Goal: Task Accomplishment & Management: Manage account settings

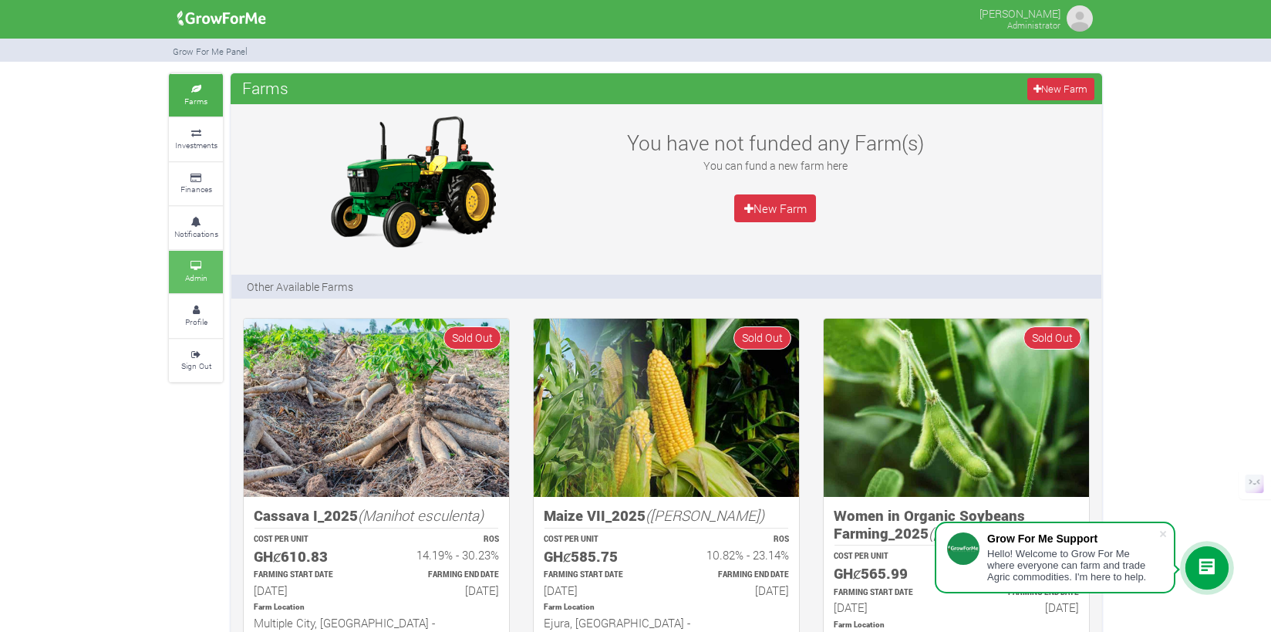
click at [206, 275] on small "Admin" at bounding box center [196, 277] width 22 height 11
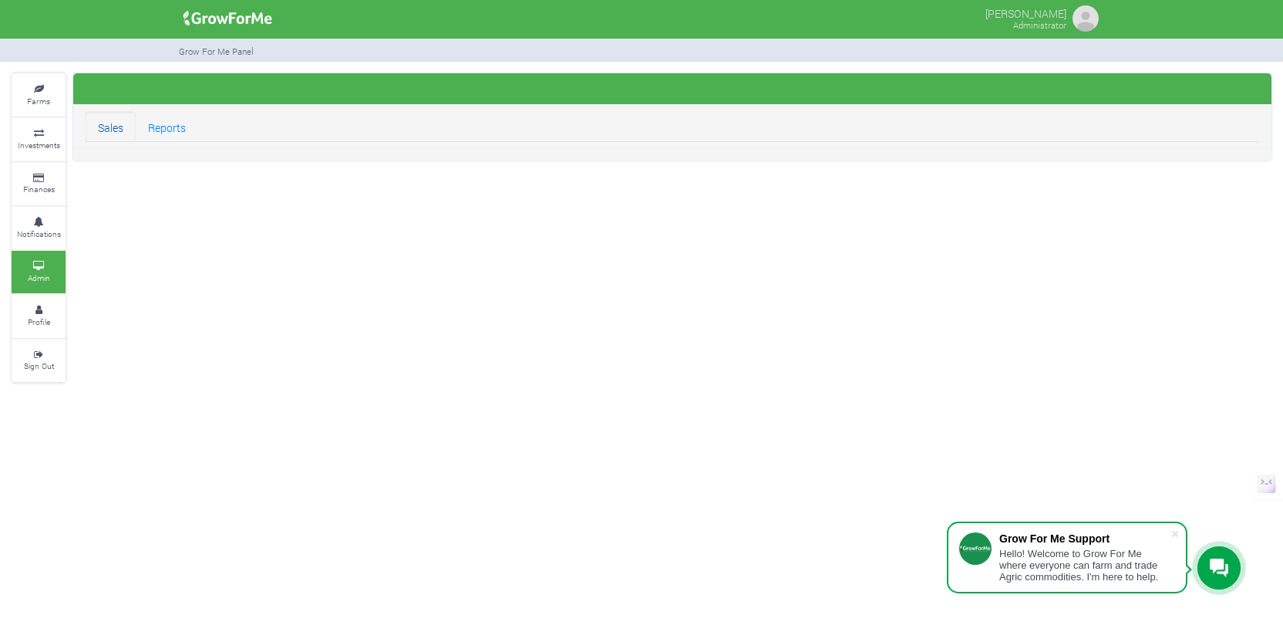
click at [119, 134] on link "Sales" at bounding box center [111, 126] width 50 height 31
click at [119, 132] on link "Sales" at bounding box center [111, 126] width 50 height 31
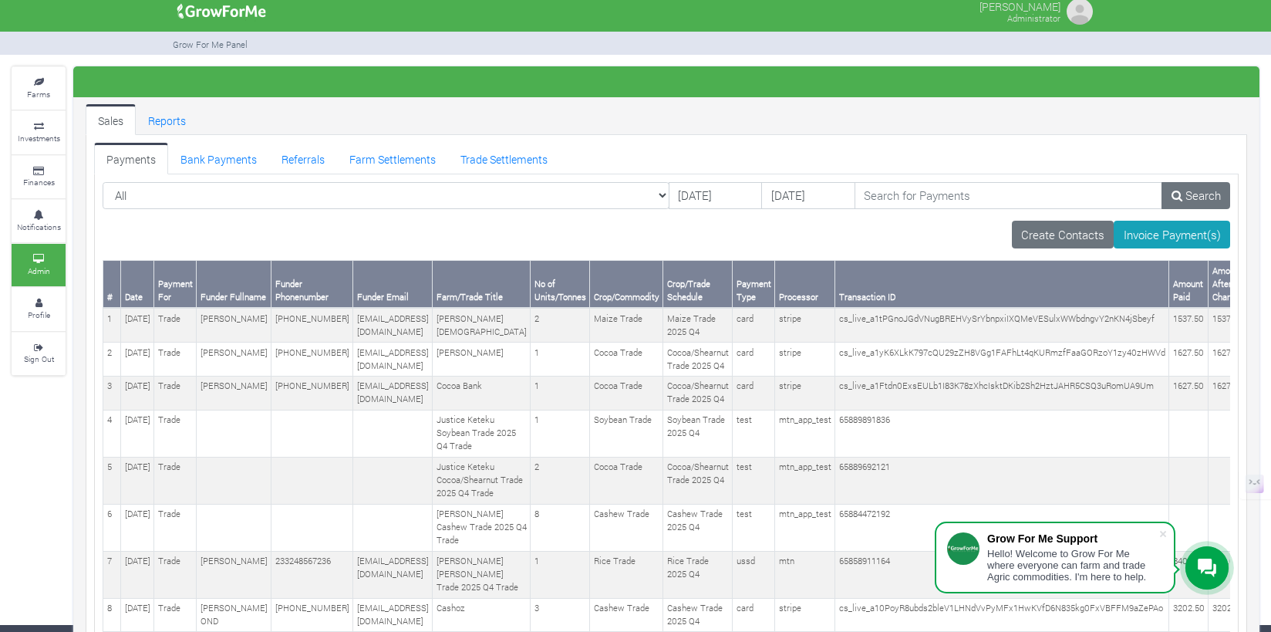
scroll to position [12, 0]
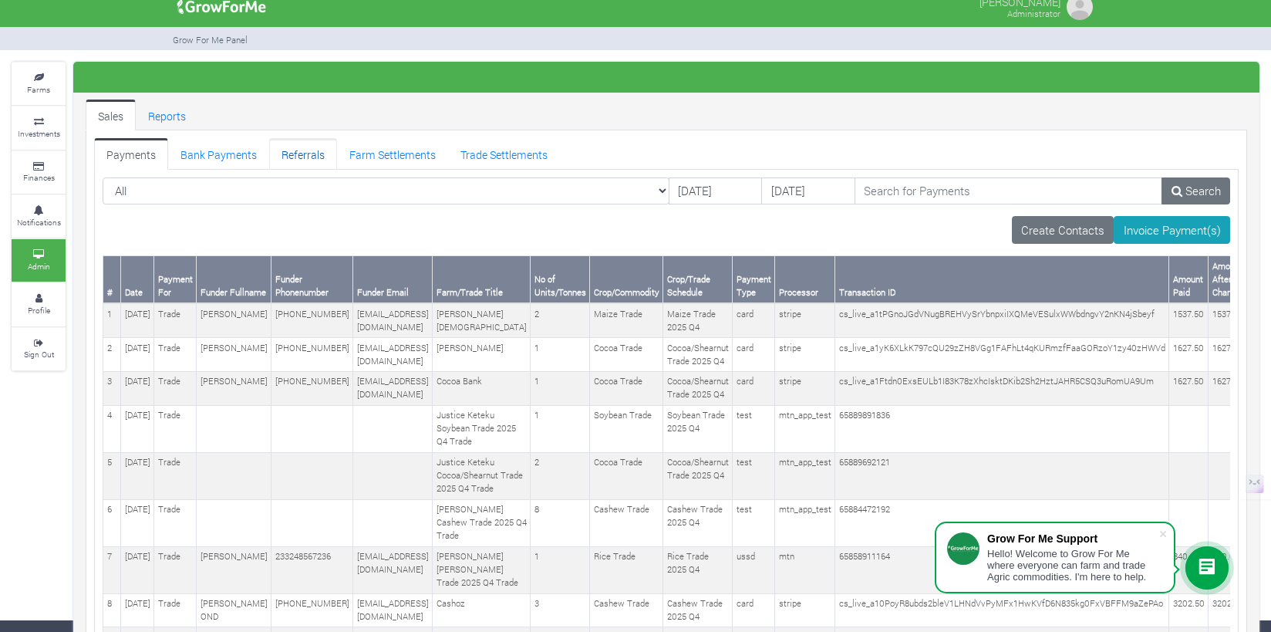
click at [295, 164] on link "Referrals" at bounding box center [303, 153] width 68 height 31
click at [301, 153] on link "Referrals" at bounding box center [303, 153] width 68 height 31
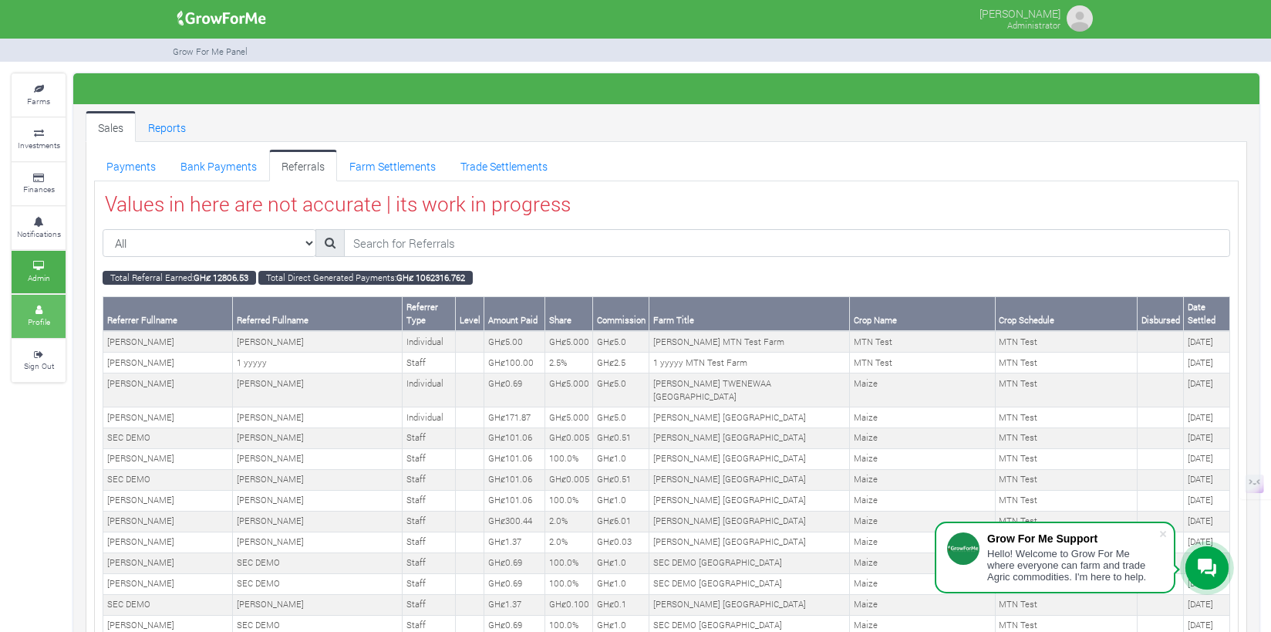
click at [46, 324] on link "Profile" at bounding box center [39, 316] width 54 height 42
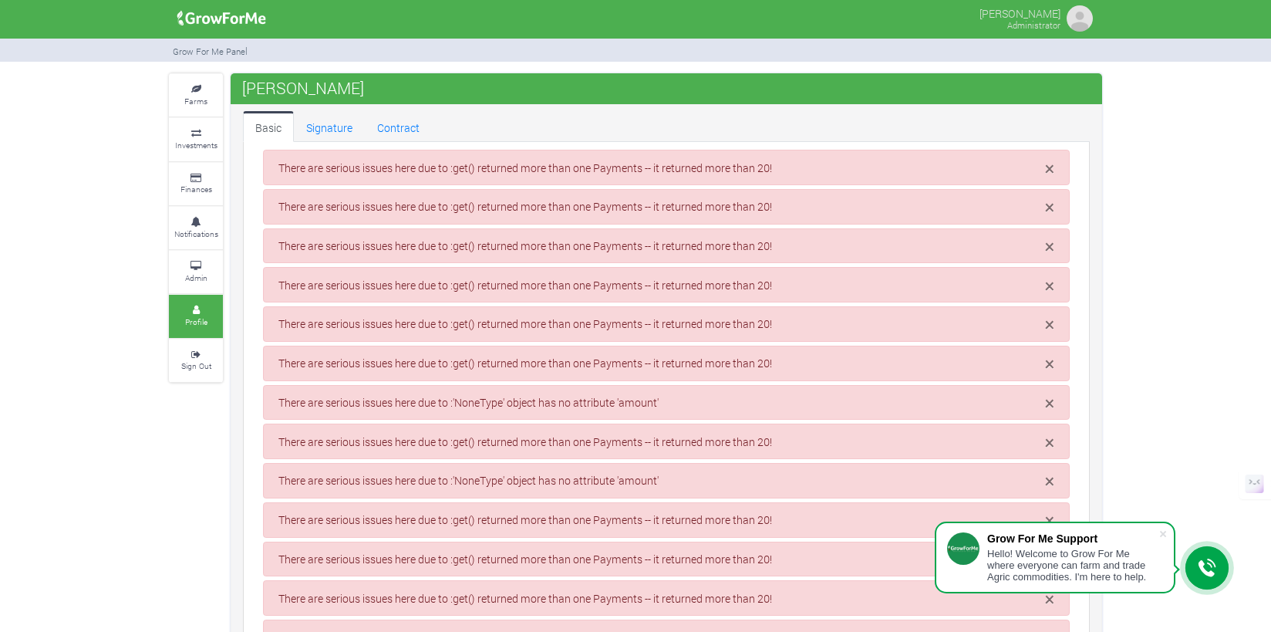
type input "24 605 7424"
click at [1048, 174] on span "×" at bounding box center [1049, 168] width 9 height 23
click at [1048, 196] on span "×" at bounding box center [1049, 207] width 9 height 23
click at [1048, 174] on span "×" at bounding box center [1049, 170] width 9 height 23
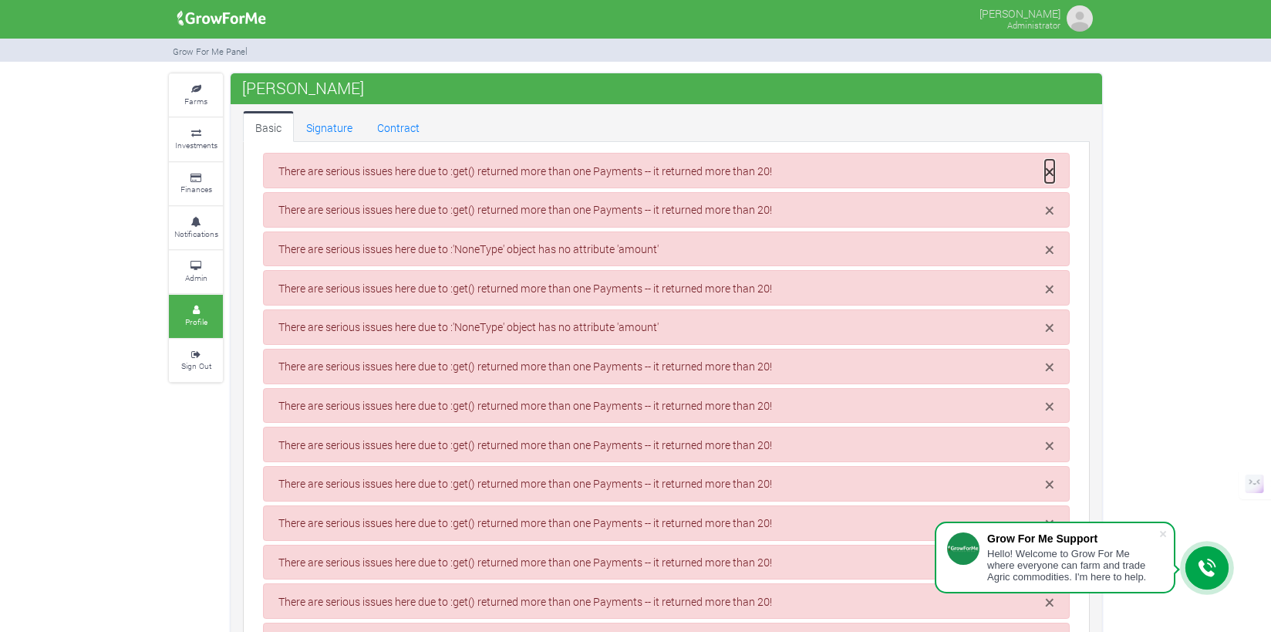
click at [1048, 174] on span "×" at bounding box center [1049, 171] width 9 height 23
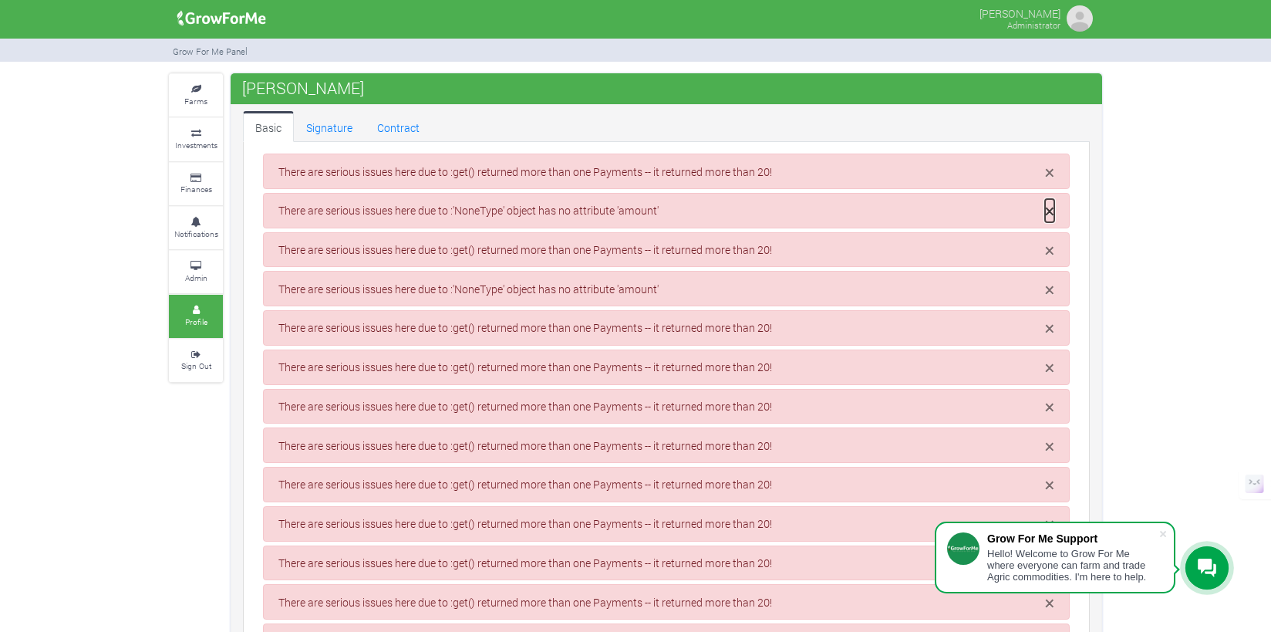
click at [1048, 199] on span "×" at bounding box center [1049, 210] width 9 height 23
click at [1048, 174] on span "×" at bounding box center [1049, 173] width 9 height 23
click at [1048, 174] on span "×" at bounding box center [1049, 174] width 9 height 23
click at [1048, 201] on span "×" at bounding box center [1049, 212] width 9 height 23
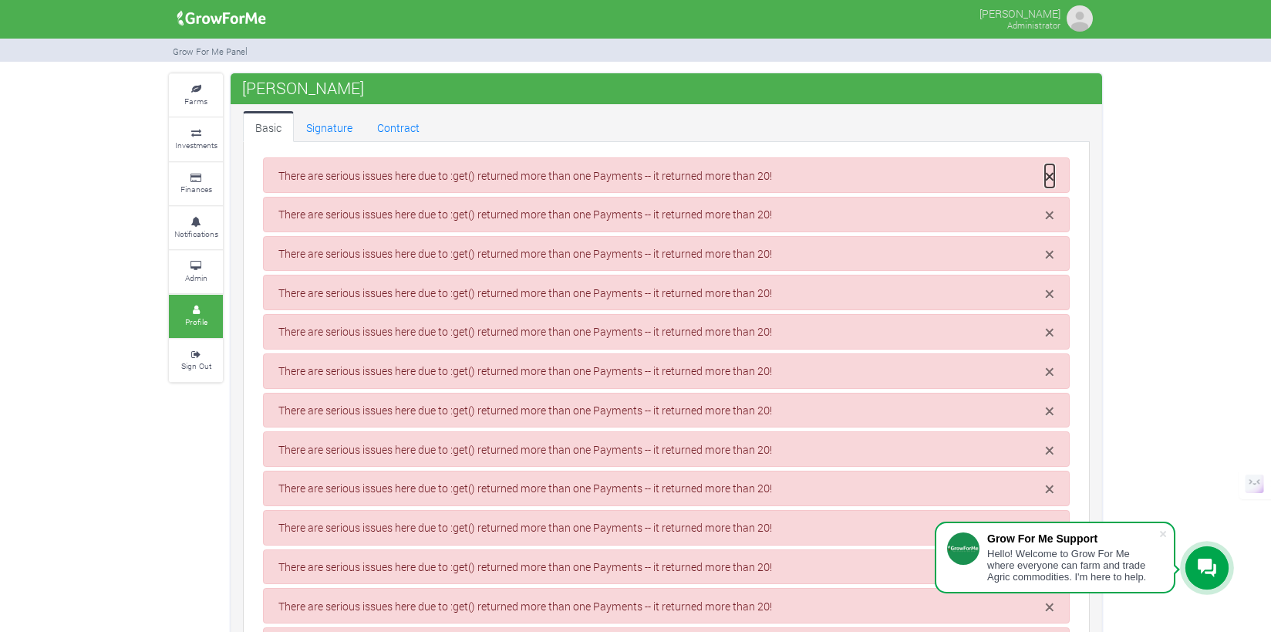
click at [1048, 174] on span "×" at bounding box center [1049, 175] width 9 height 23
click at [1048, 174] on span "×" at bounding box center [1049, 176] width 9 height 23
click at [1048, 204] on span "×" at bounding box center [1049, 215] width 9 height 23
click at [1048, 174] on span "×" at bounding box center [1049, 178] width 9 height 23
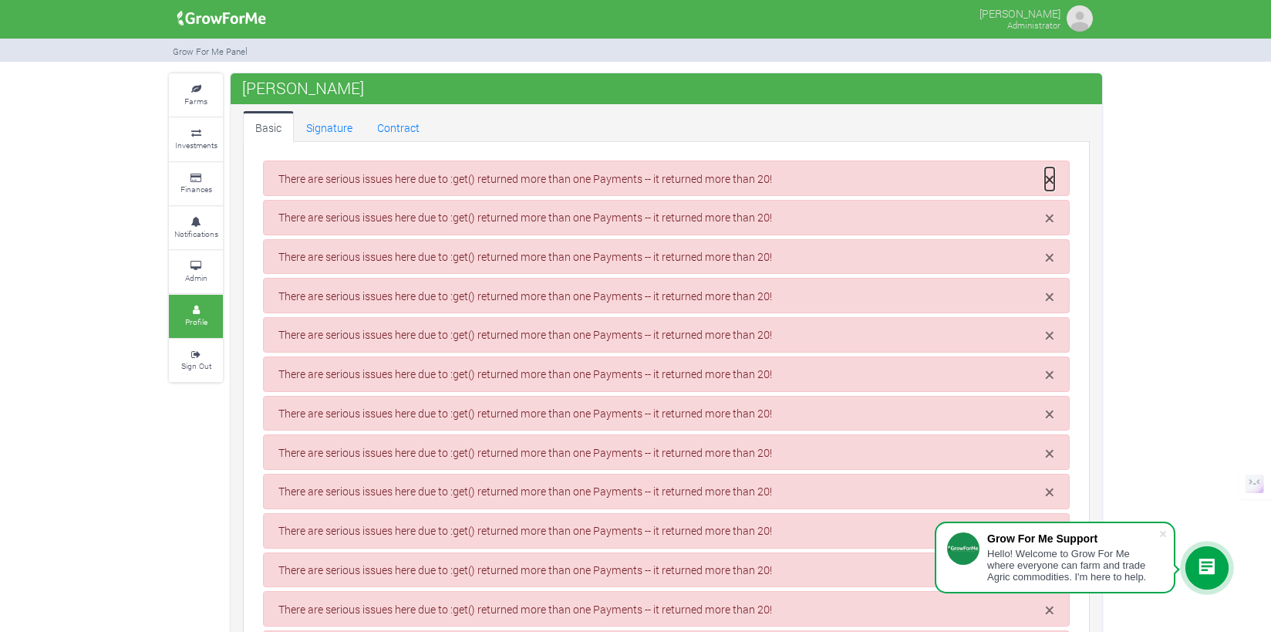
click at [1048, 174] on span "×" at bounding box center [1049, 178] width 9 height 23
click at [1048, 174] on span "×" at bounding box center [1049, 179] width 9 height 23
click at [1048, 207] on span "×" at bounding box center [1049, 218] width 9 height 23
click at [1048, 174] on span "×" at bounding box center [1049, 181] width 9 height 23
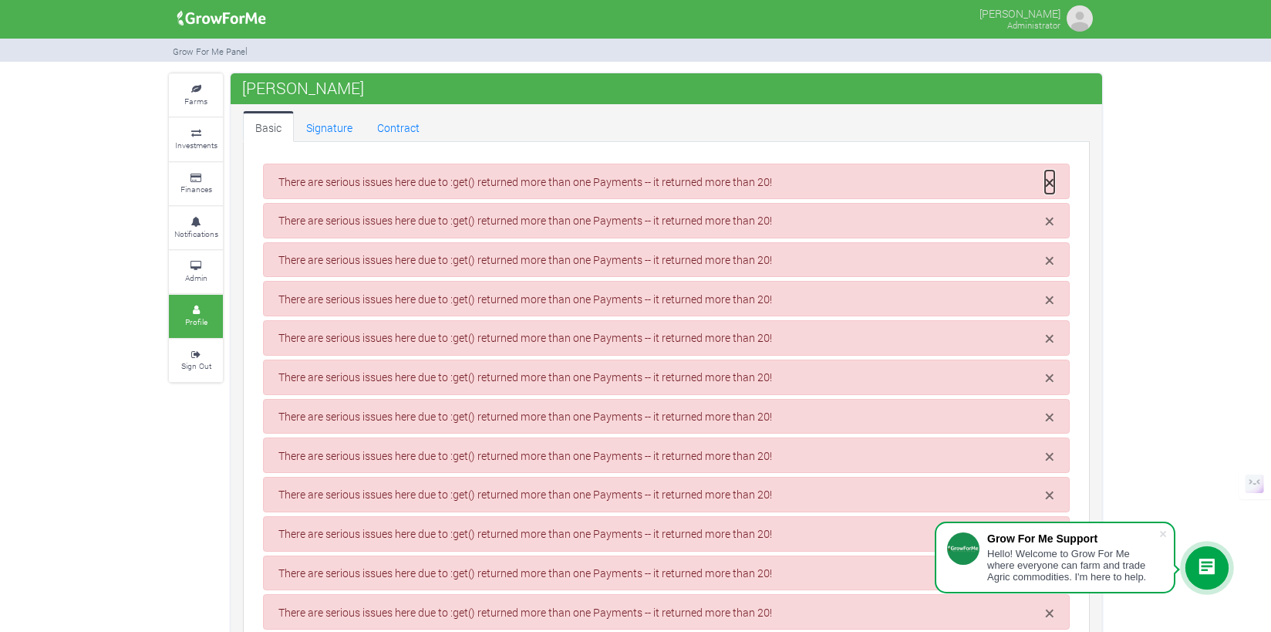
click at [1048, 174] on span "×" at bounding box center [1049, 181] width 9 height 23
click at [1048, 209] on span "×" at bounding box center [1049, 220] width 9 height 23
click at [1048, 174] on span "×" at bounding box center [1049, 183] width 9 height 23
click at [1048, 174] on span "×" at bounding box center [1049, 184] width 9 height 23
click at [1048, 211] on span "×" at bounding box center [1049, 222] width 9 height 23
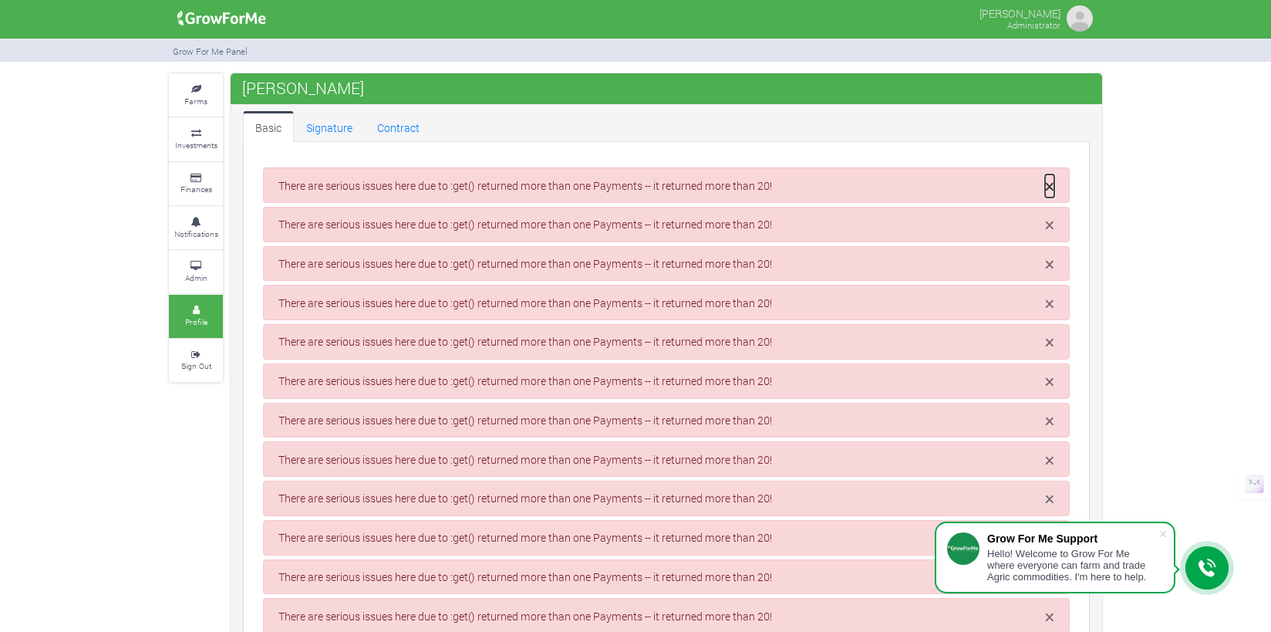
click at [1048, 174] on span "×" at bounding box center [1049, 185] width 9 height 23
click at [1048, 174] on div "× There are serious issues here due to :get() returned more than one Payments -…" at bounding box center [666, 185] width 807 height 35
click at [1050, 182] on span "×" at bounding box center [1049, 186] width 9 height 23
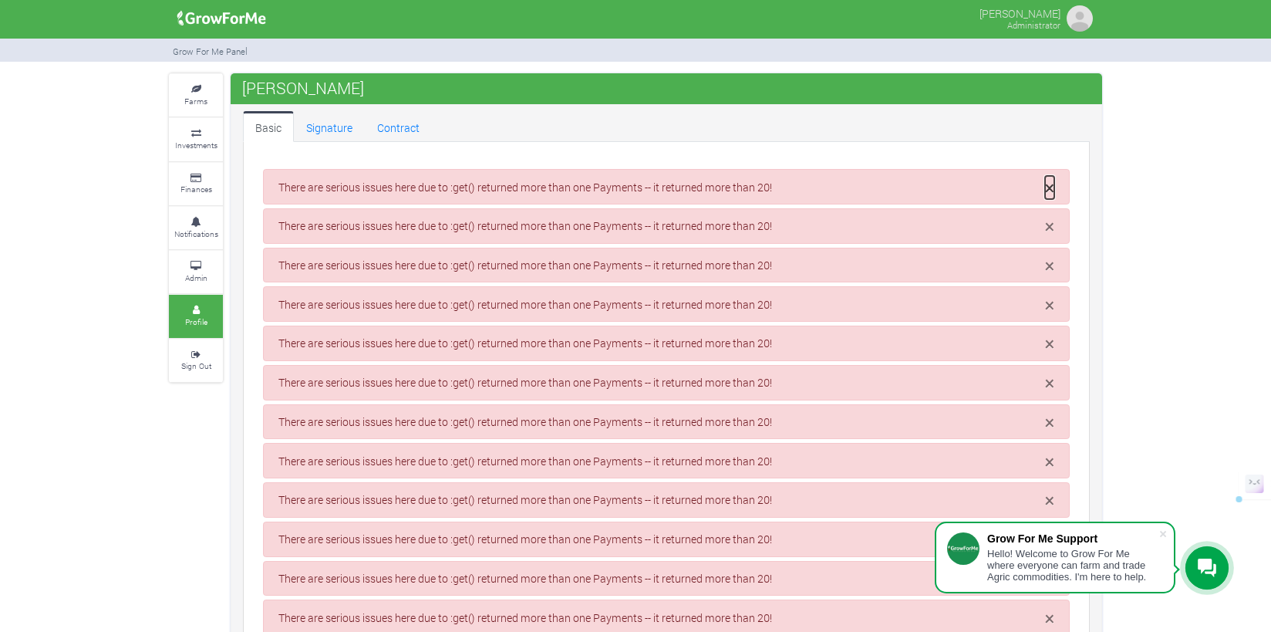
click at [1050, 182] on span "×" at bounding box center [1049, 187] width 9 height 23
click at [1050, 182] on span "×" at bounding box center [1049, 188] width 9 height 23
click at [1050, 215] on span "×" at bounding box center [1049, 226] width 9 height 23
click at [1050, 182] on span "×" at bounding box center [1049, 189] width 9 height 23
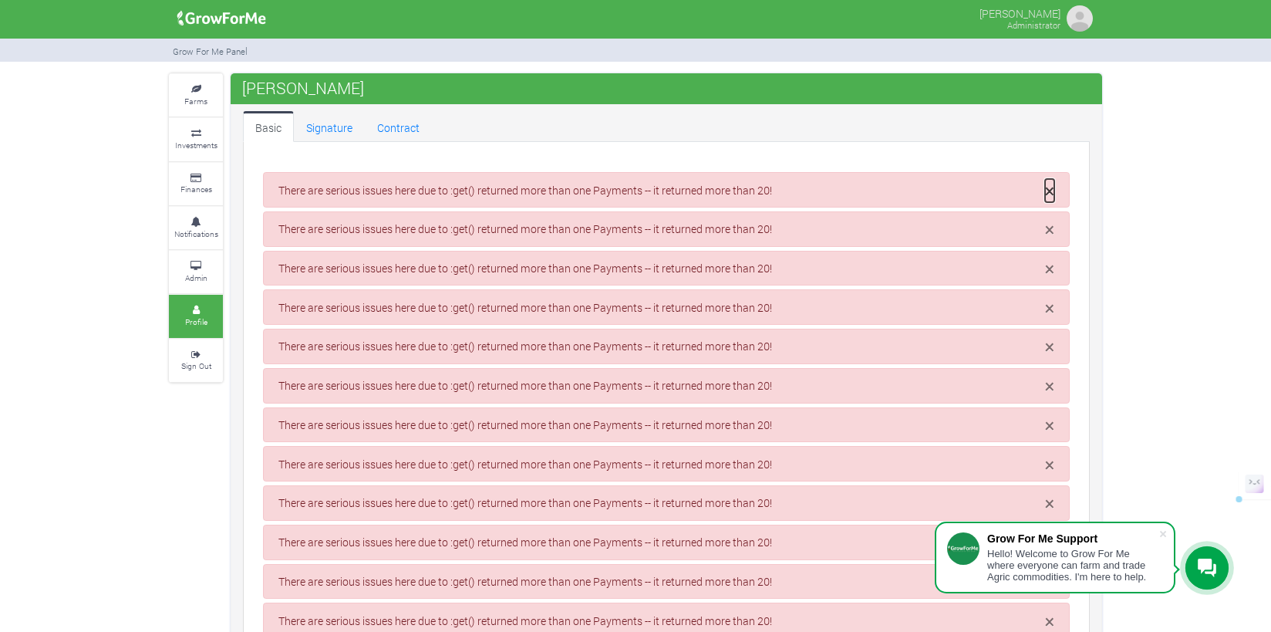
click at [1050, 182] on span "×" at bounding box center [1049, 190] width 9 height 23
click at [1050, 218] on span "×" at bounding box center [1049, 229] width 9 height 23
click at [1050, 182] on span "×" at bounding box center [1049, 191] width 9 height 23
click at [1050, 182] on span "×" at bounding box center [1049, 192] width 9 height 23
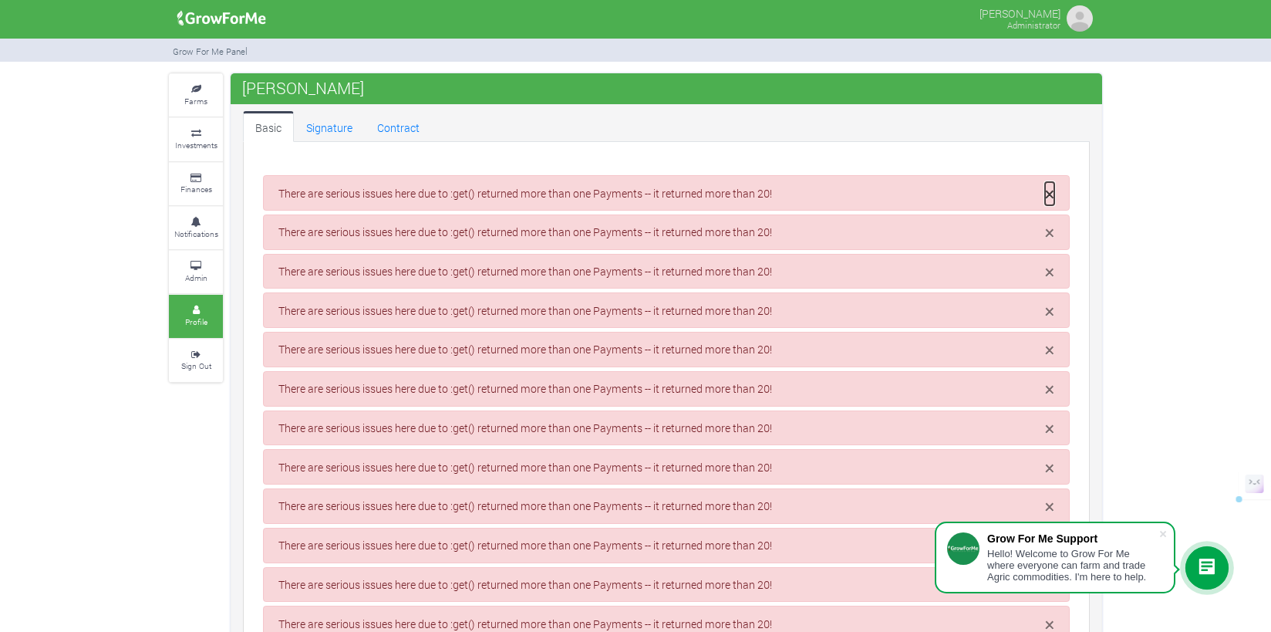
click at [1050, 182] on span "×" at bounding box center [1049, 193] width 9 height 23
click at [1050, 183] on span "×" at bounding box center [1049, 194] width 9 height 23
click at [1050, 182] on div "× There are serious issues here due to :get() returned more than one Payments -…" at bounding box center [666, 194] width 807 height 35
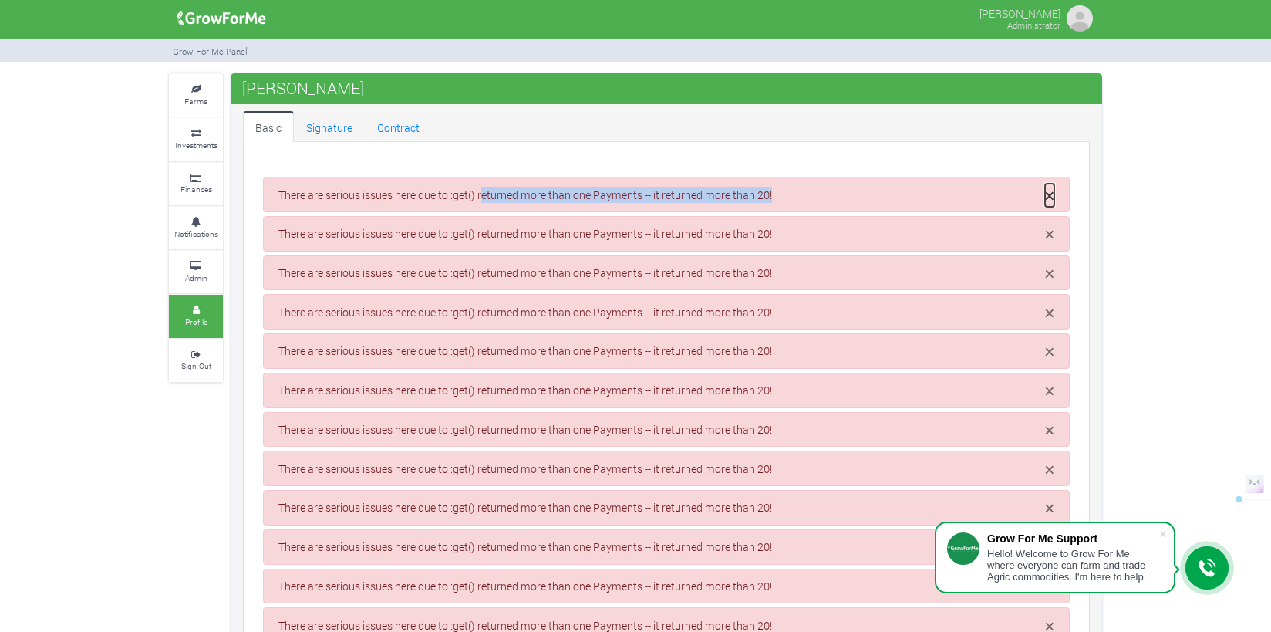
click at [1050, 195] on span "×" at bounding box center [1049, 195] width 9 height 23
click at [1050, 222] on span "×" at bounding box center [1049, 233] width 9 height 23
click at [1050, 195] on span "×" at bounding box center [1049, 196] width 9 height 23
click at [1050, 195] on span "×" at bounding box center [1049, 197] width 9 height 23
click at [1050, 224] on span "×" at bounding box center [1049, 235] width 9 height 23
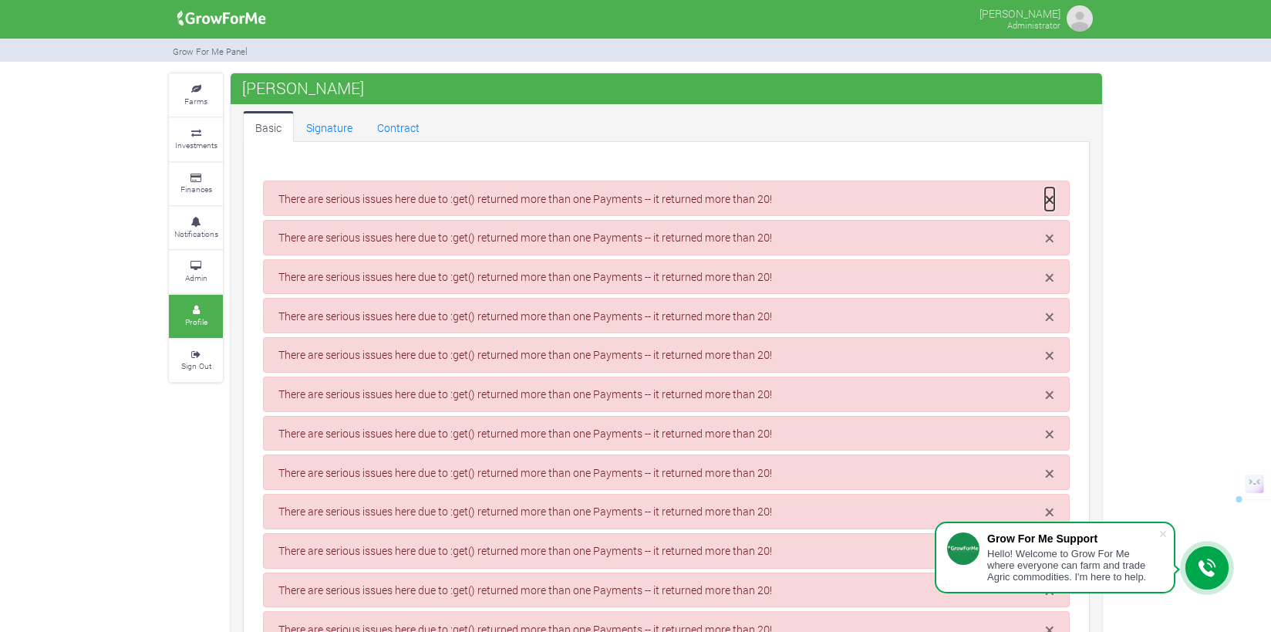
click at [1050, 195] on span "×" at bounding box center [1049, 198] width 9 height 23
click at [1050, 195] on span "×" at bounding box center [1049, 199] width 9 height 23
click at [1050, 227] on span "×" at bounding box center [1049, 238] width 9 height 23
click at [1050, 195] on span "×" at bounding box center [1049, 201] width 9 height 23
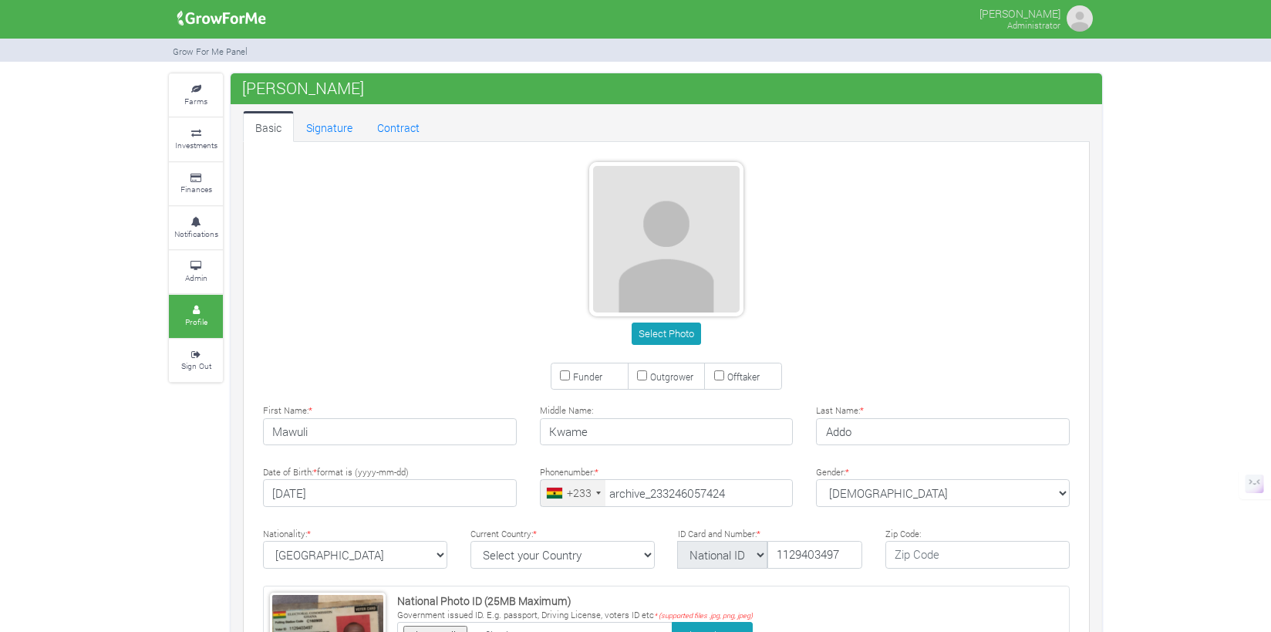
scroll to position [314, 0]
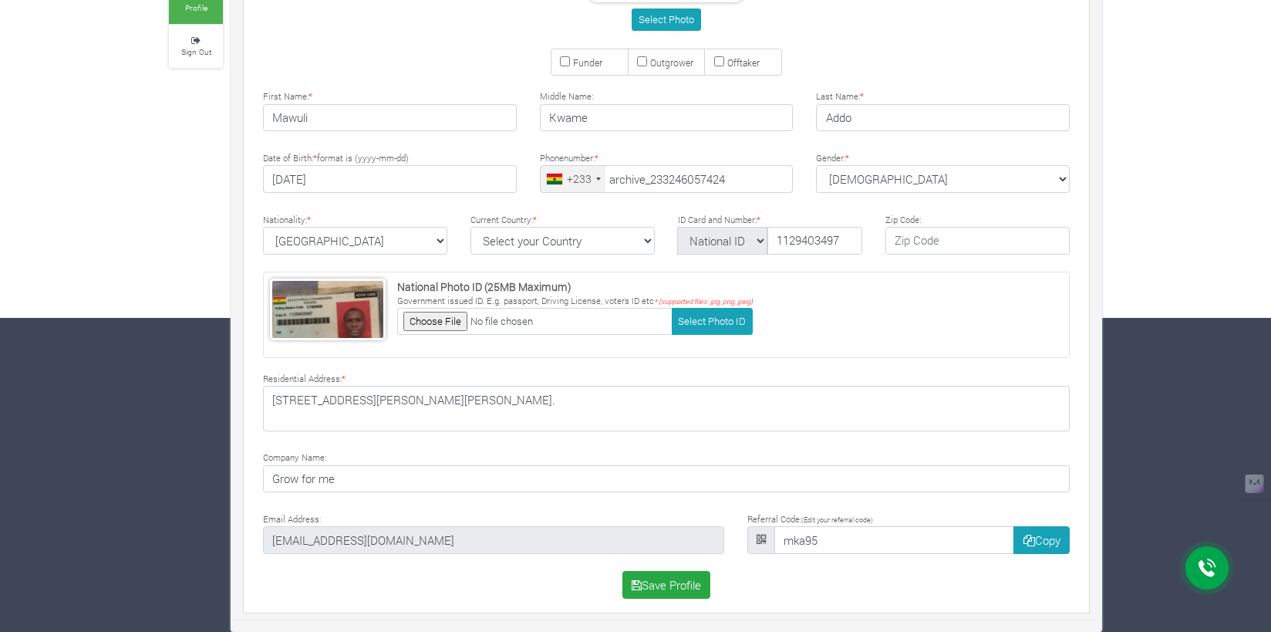
type input "24 605 7424"
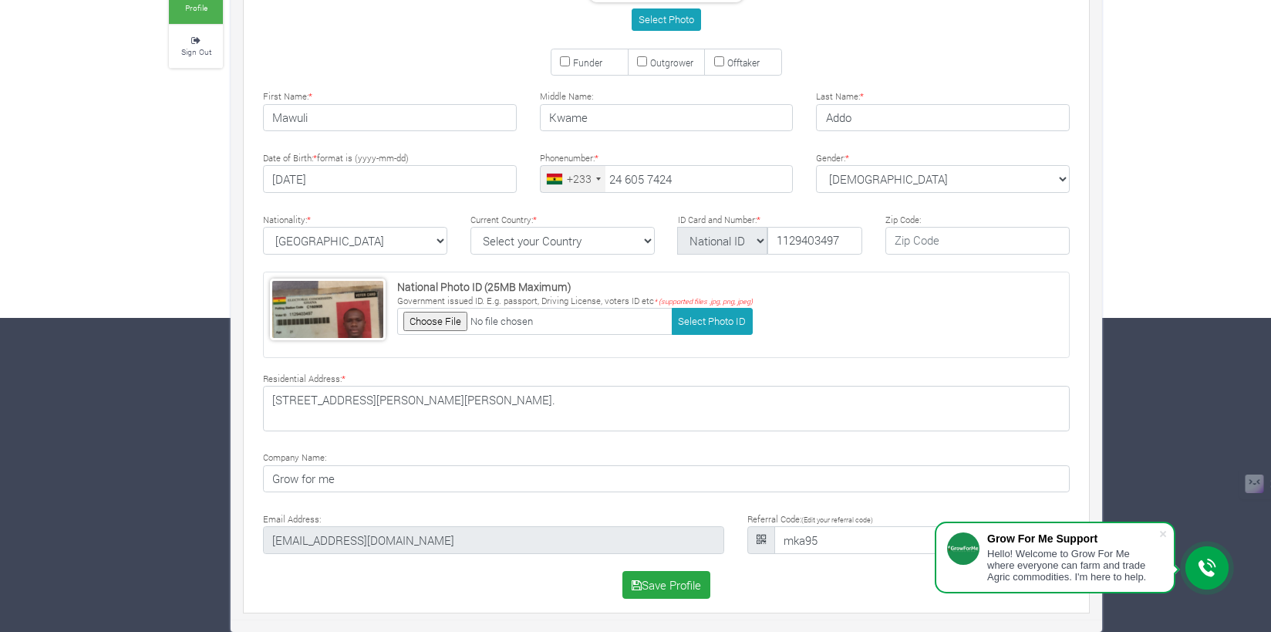
scroll to position [0, 0]
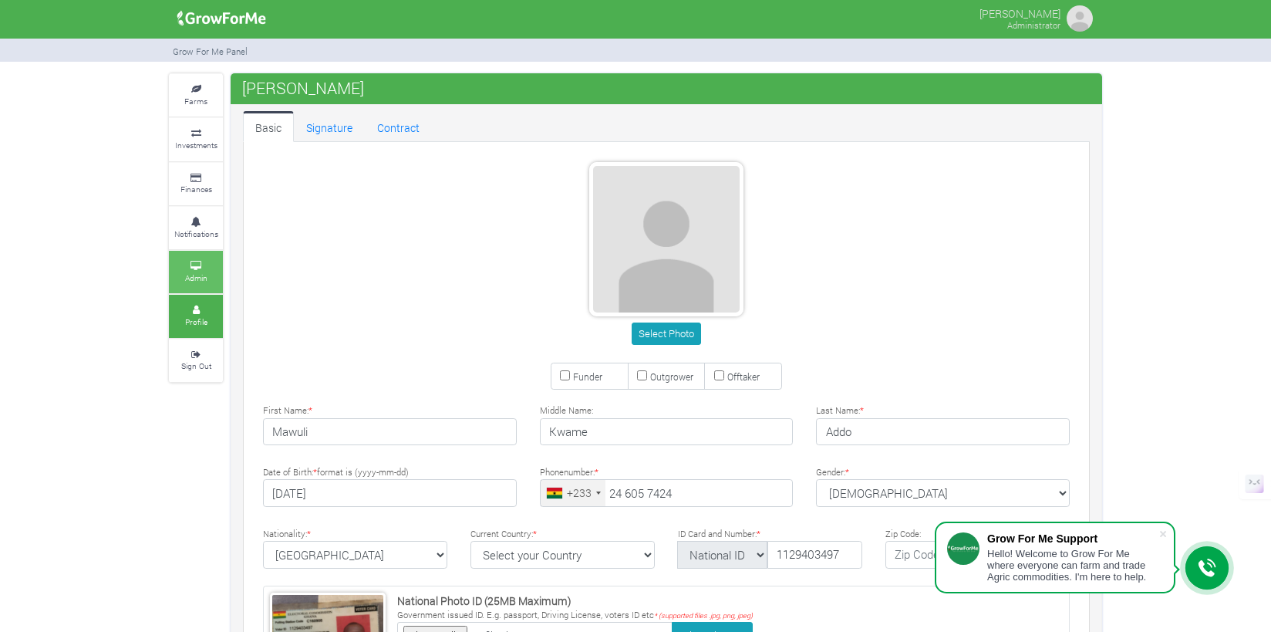
click at [192, 262] on icon at bounding box center [196, 266] width 46 height 8
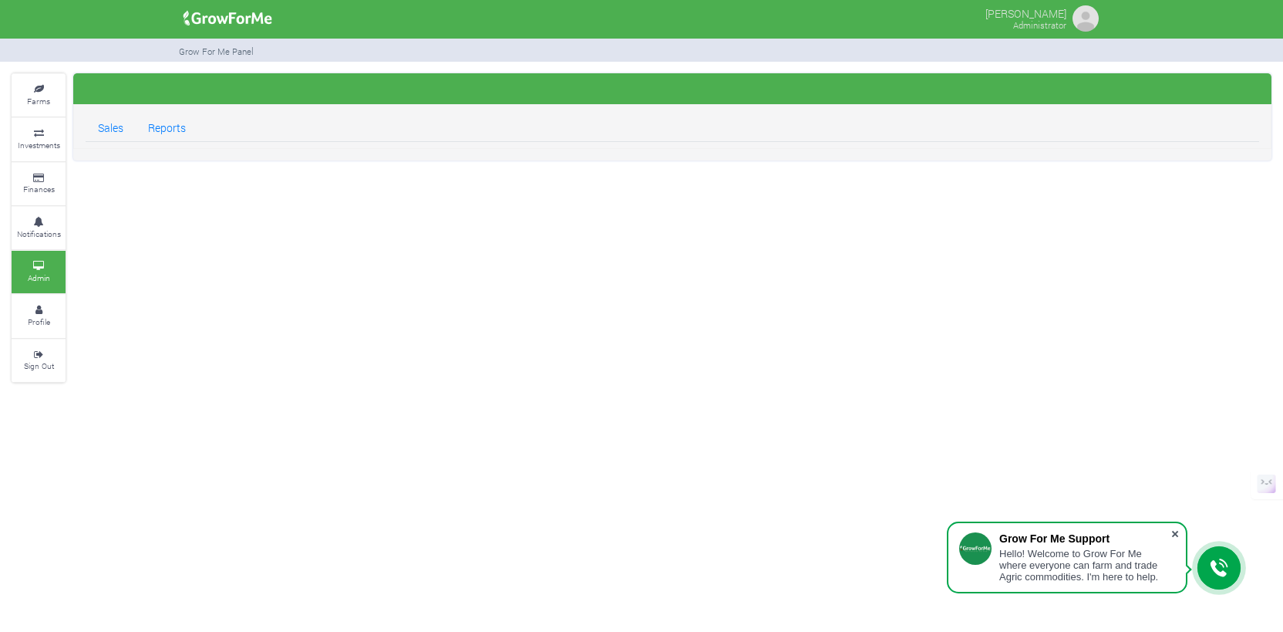
click at [1175, 529] on span at bounding box center [1175, 533] width 15 height 15
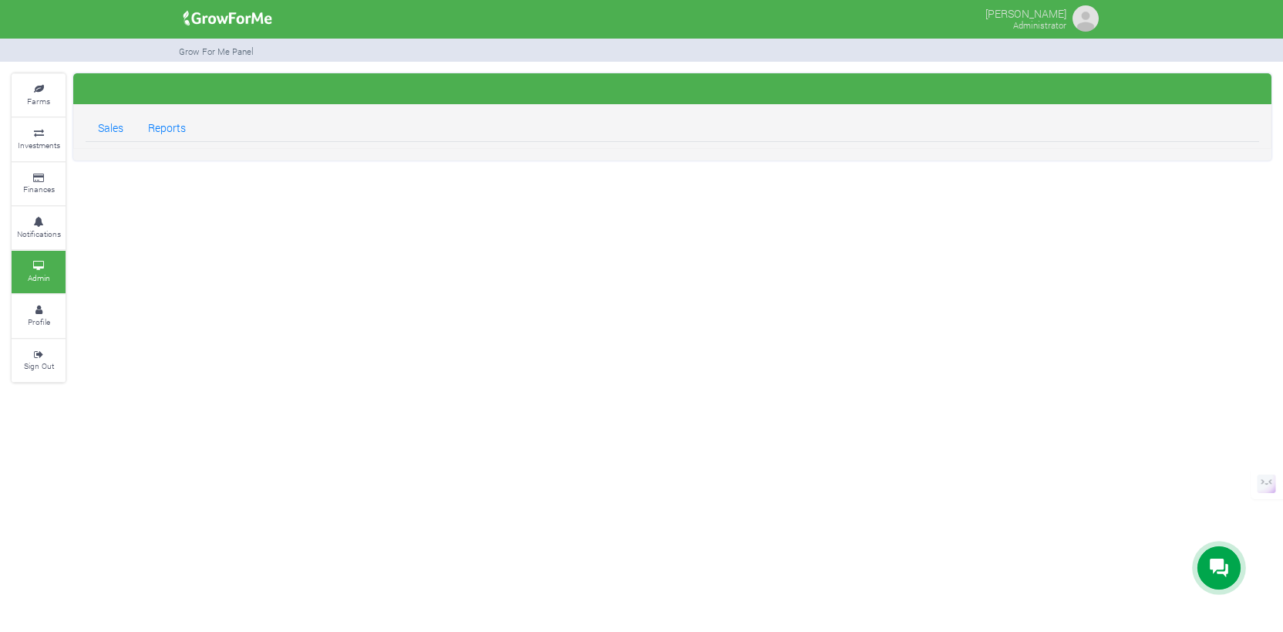
click at [41, 272] on small "Admin" at bounding box center [39, 277] width 22 height 11
click at [159, 123] on link "Reports" at bounding box center [167, 126] width 62 height 31
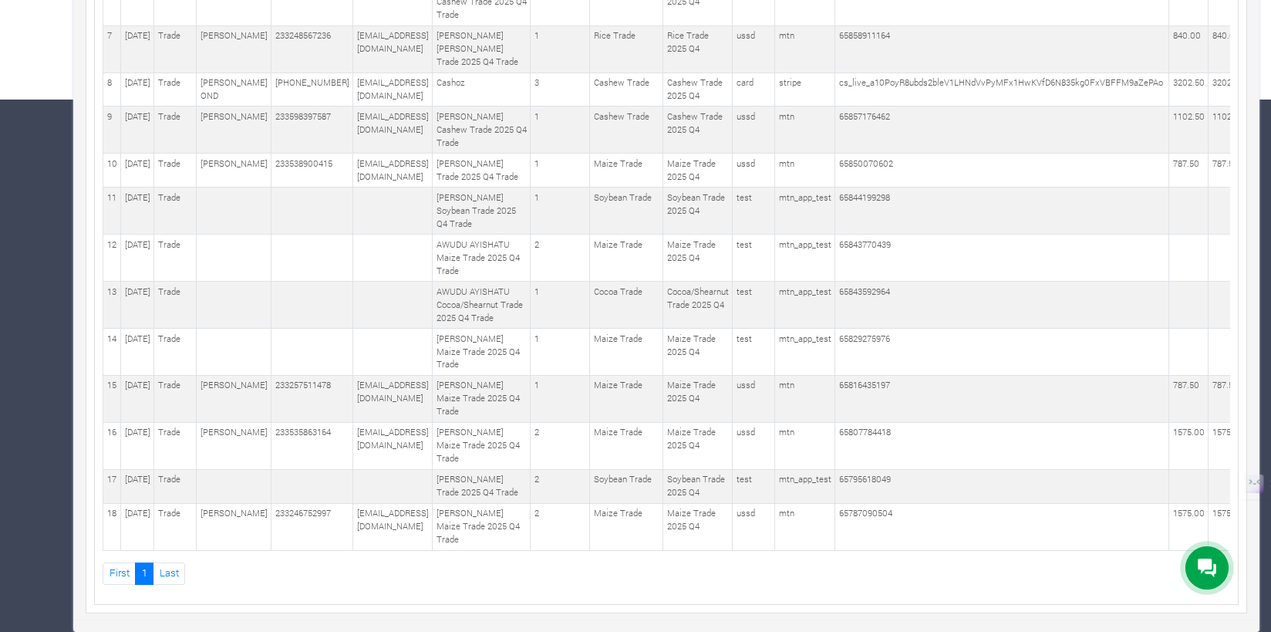
scroll to position [790, 0]
click at [169, 567] on link "Last" at bounding box center [169, 573] width 32 height 22
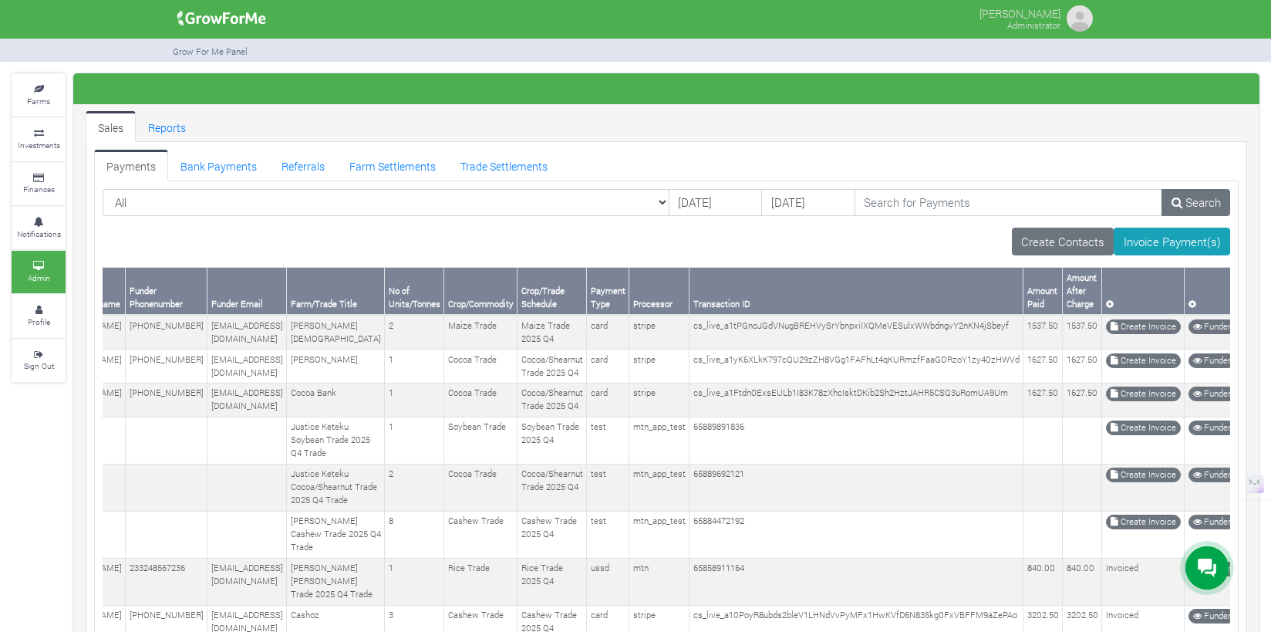
scroll to position [7, 0]
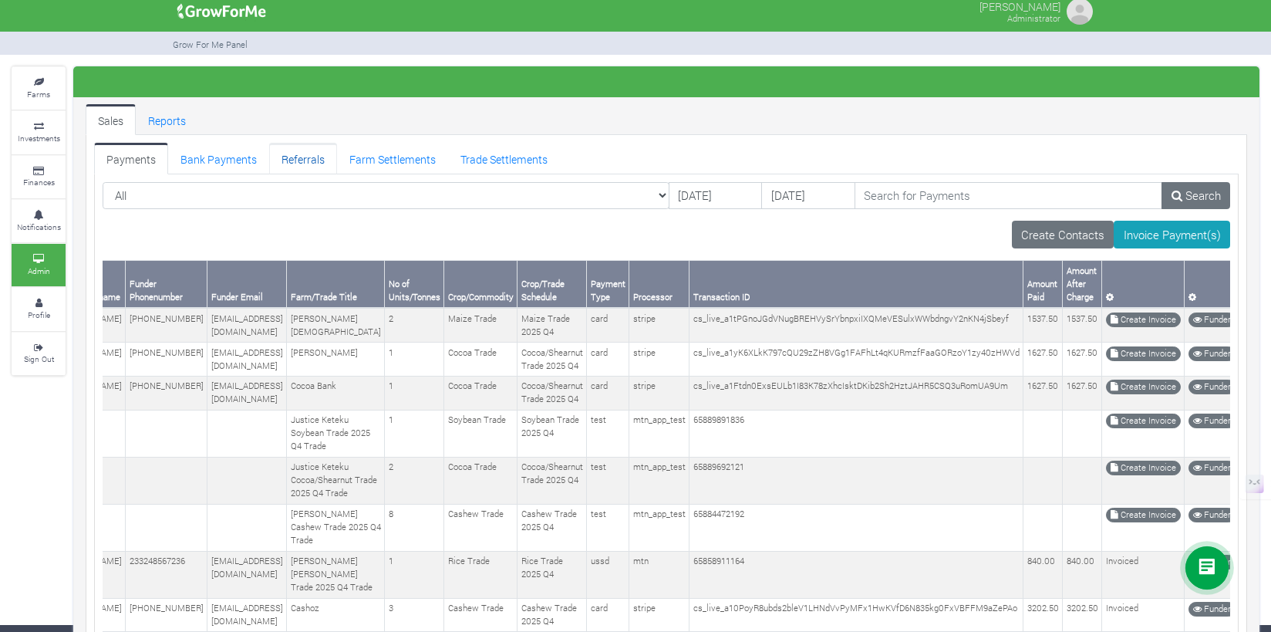
click at [305, 149] on link "Referrals" at bounding box center [303, 158] width 68 height 31
click at [302, 160] on link "Referrals" at bounding box center [303, 158] width 68 height 31
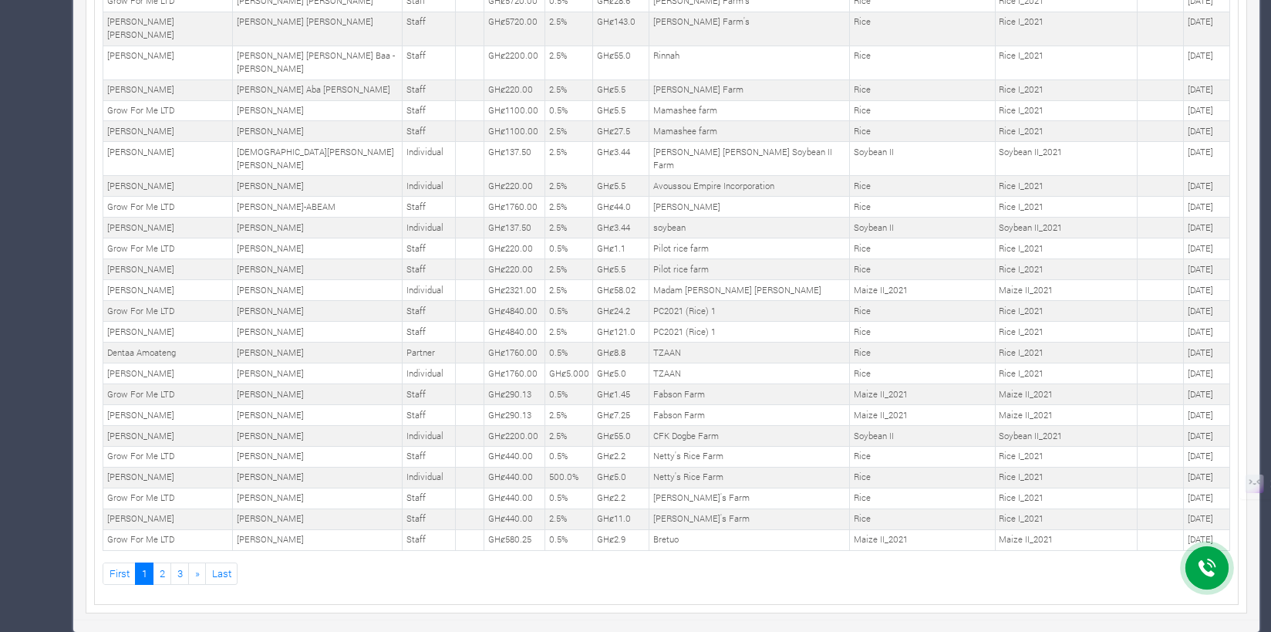
scroll to position [6156, 0]
click at [180, 570] on link "3" at bounding box center [179, 573] width 19 height 22
click at [171, 574] on link "3" at bounding box center [179, 573] width 19 height 22
click at [174, 574] on link "3" at bounding box center [179, 573] width 19 height 22
click at [214, 578] on link "Last" at bounding box center [221, 573] width 32 height 22
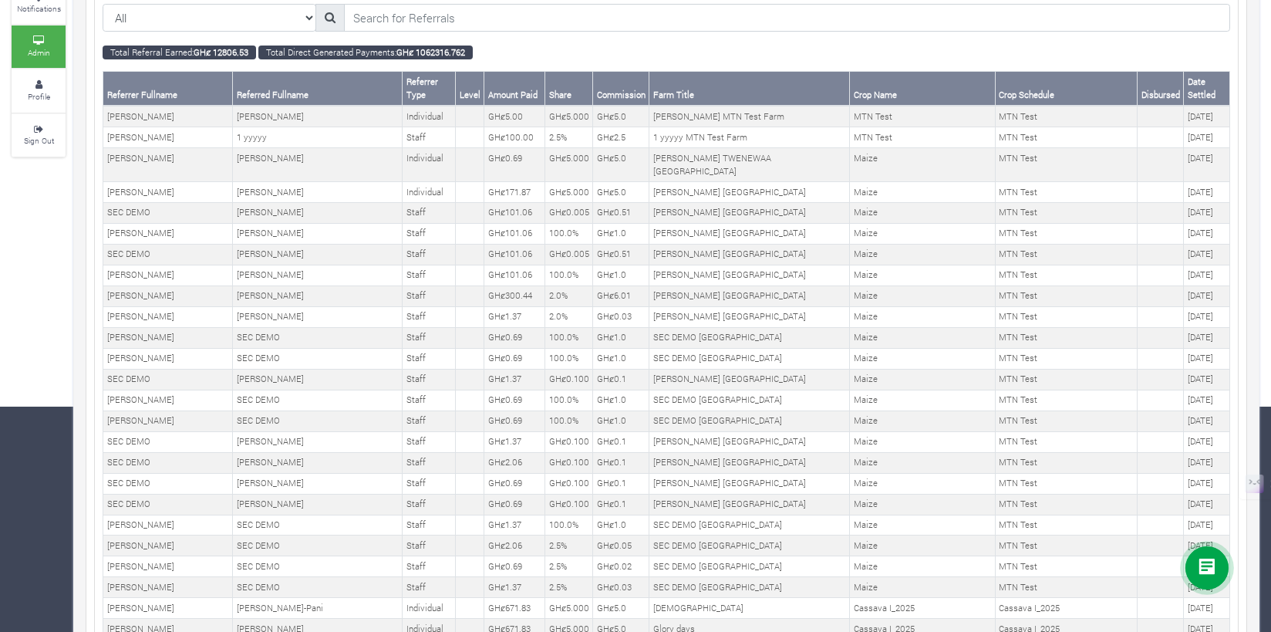
scroll to position [0, 0]
